Goal: Information Seeking & Learning: Learn about a topic

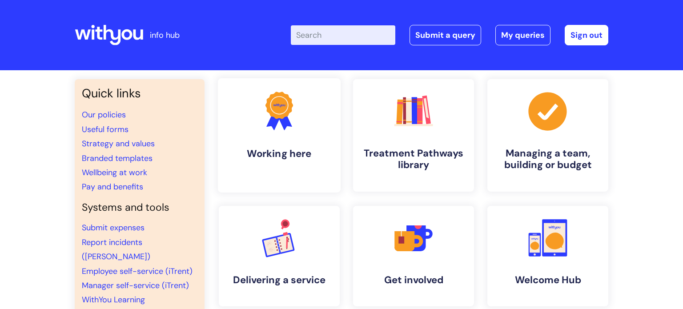
click at [267, 103] on icon at bounding box center [279, 105] width 28 height 27
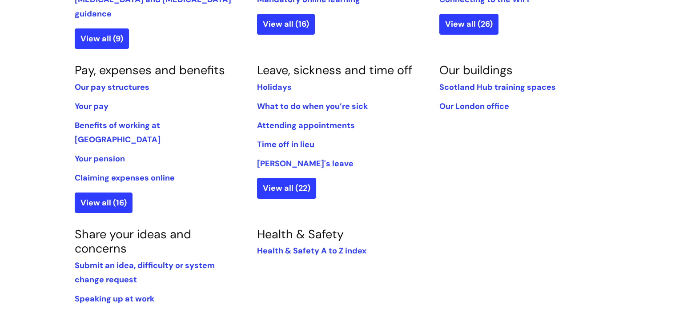
scroll to position [516, 0]
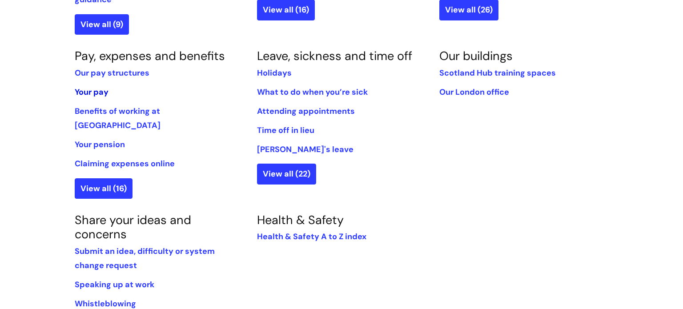
click at [96, 87] on link "Your pay" at bounding box center [92, 92] width 34 height 11
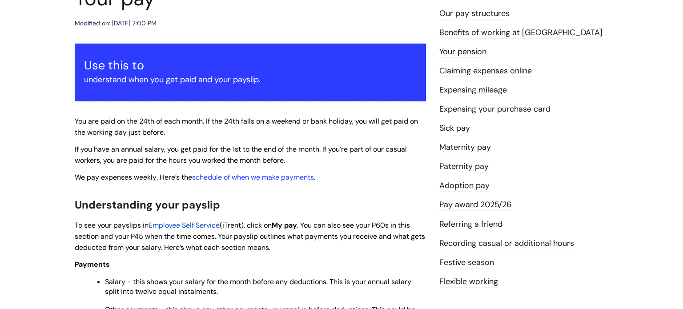
scroll to position [107, 0]
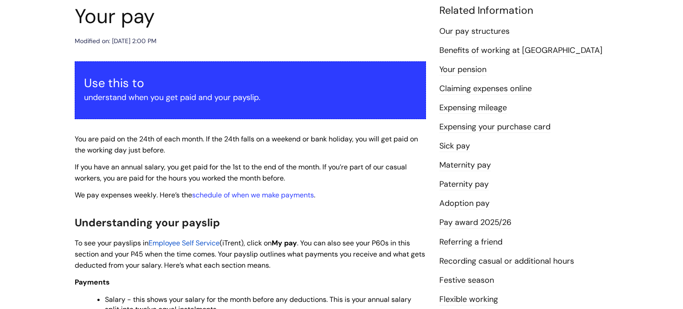
click at [470, 31] on link "Our pay structures" at bounding box center [474, 32] width 70 height 12
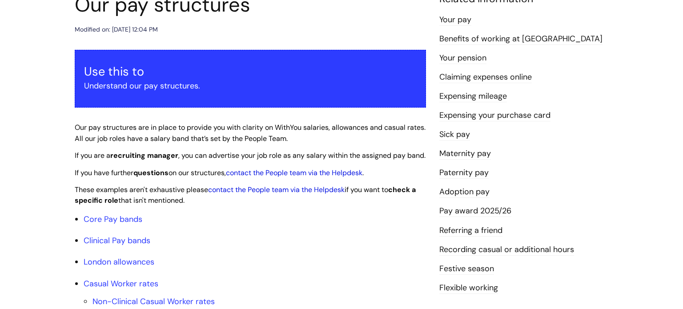
scroll to position [142, 0]
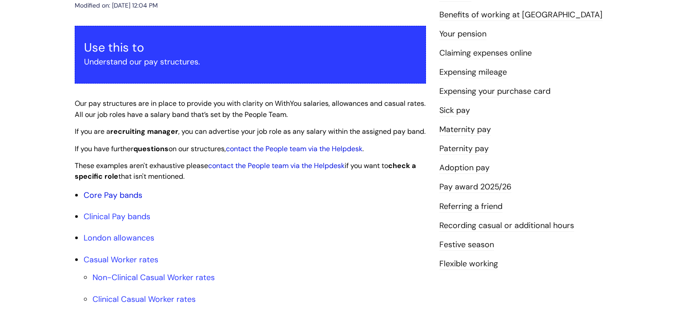
click at [130, 201] on link "Core Pay bands" at bounding box center [113, 195] width 59 height 11
click at [125, 201] on link "Core Pay bands" at bounding box center [113, 195] width 59 height 11
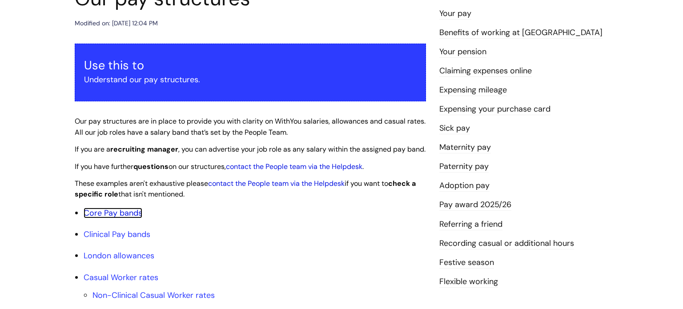
scroll to position [107, 0]
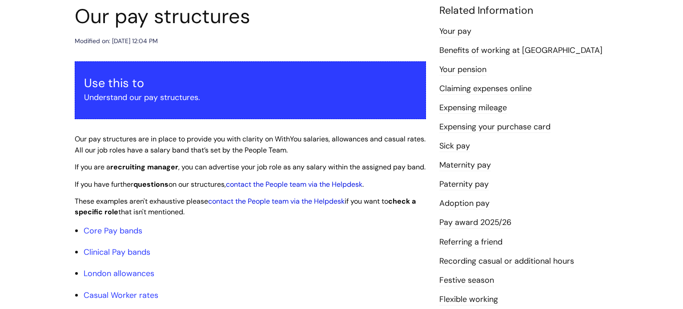
click at [462, 222] on link "Pay award 2025/26" at bounding box center [475, 223] width 72 height 12
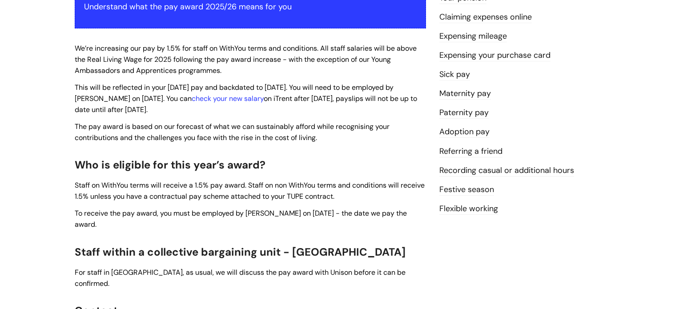
scroll to position [196, 0]
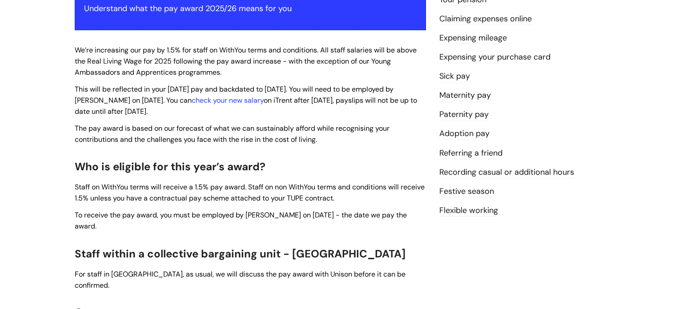
click at [470, 189] on link "Festive season" at bounding box center [466, 192] width 55 height 12
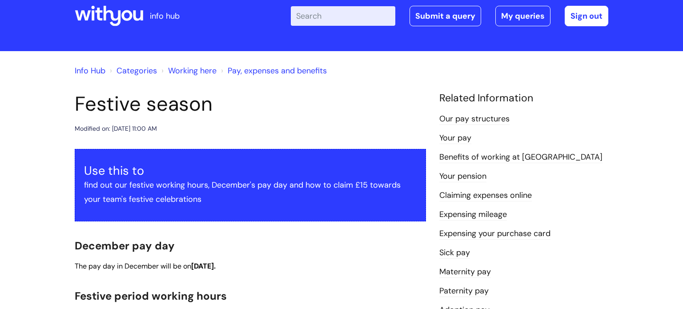
scroll to position [18, 0]
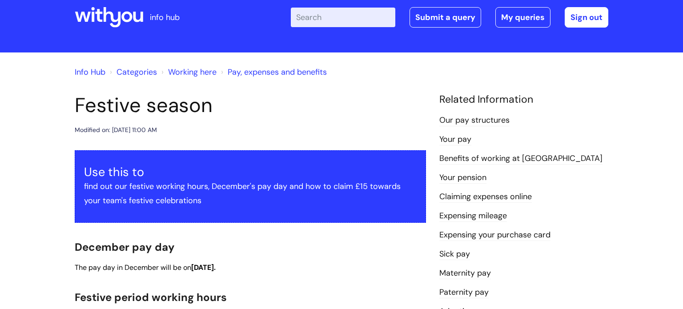
click at [489, 157] on link "Benefits of working at [GEOGRAPHIC_DATA]" at bounding box center [520, 159] width 163 height 12
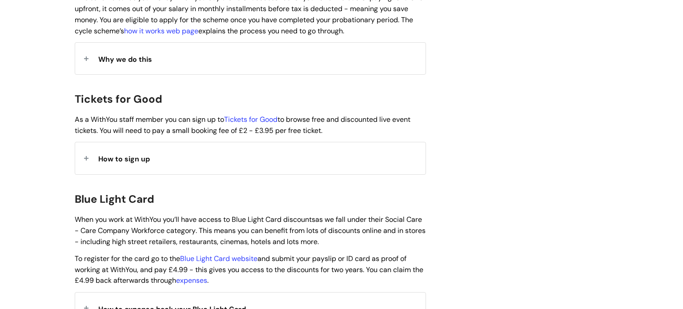
scroll to position [783, 0]
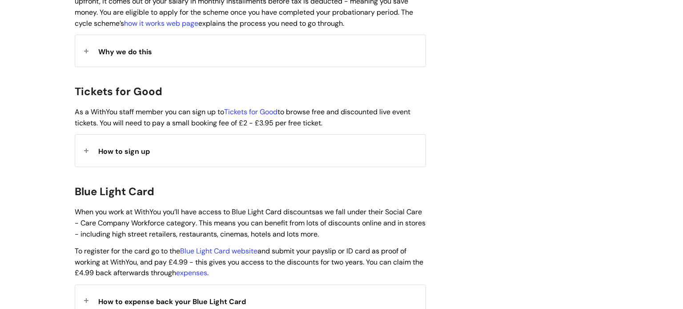
click at [135, 147] on span "How to sign up" at bounding box center [124, 151] width 52 height 9
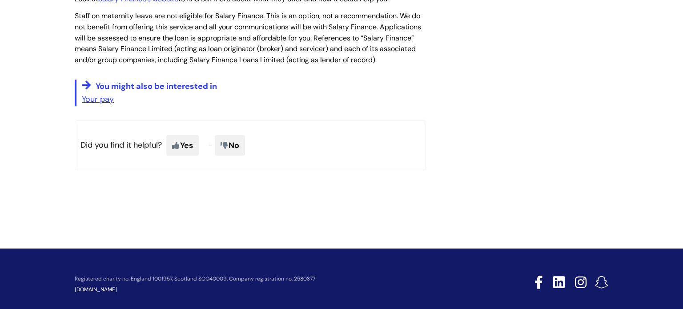
scroll to position [1562, 0]
